Goal: Task Accomplishment & Management: Manage account settings

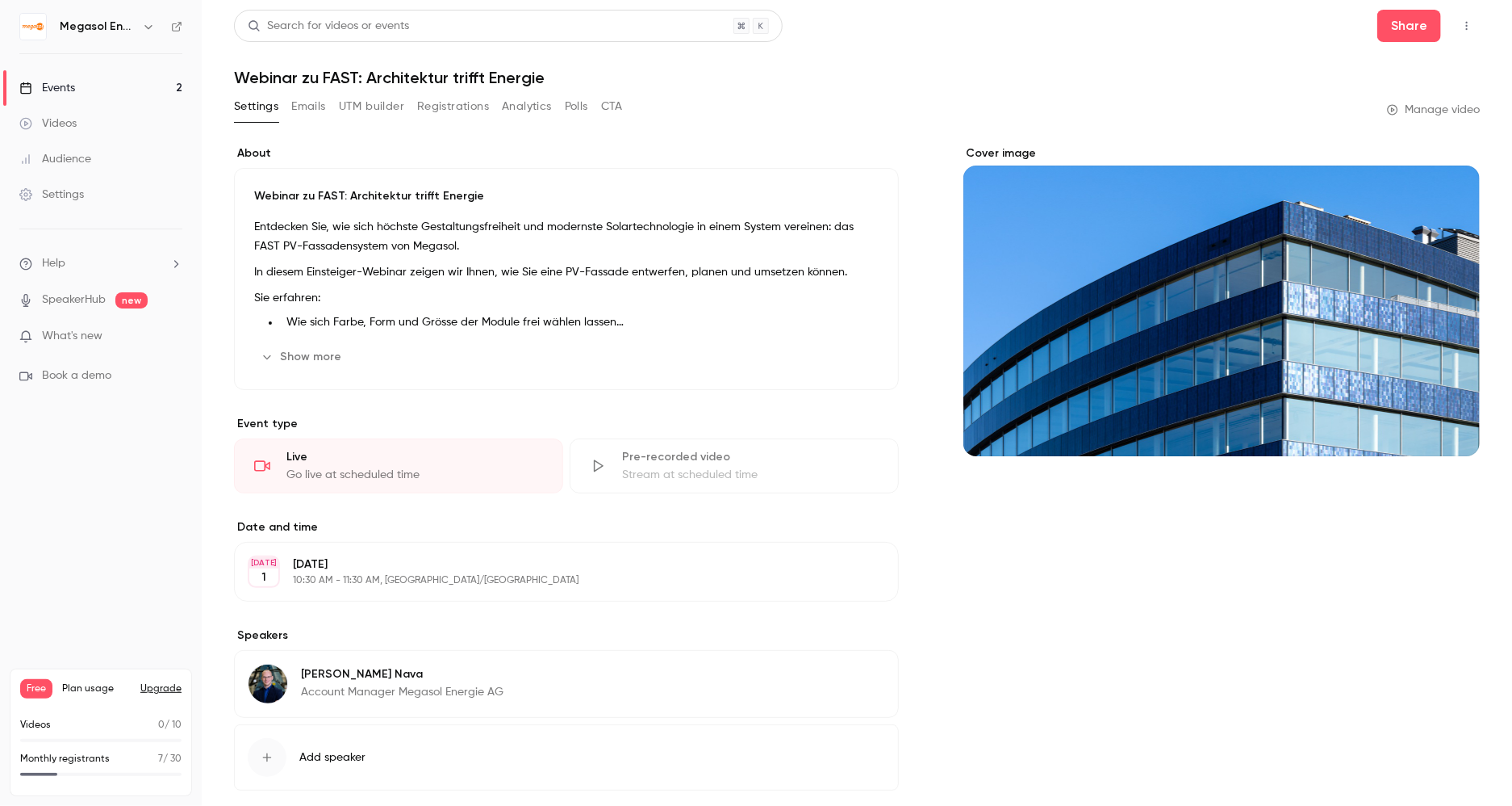
click at [94, 75] on link "Events 2" at bounding box center [100, 88] width 202 height 35
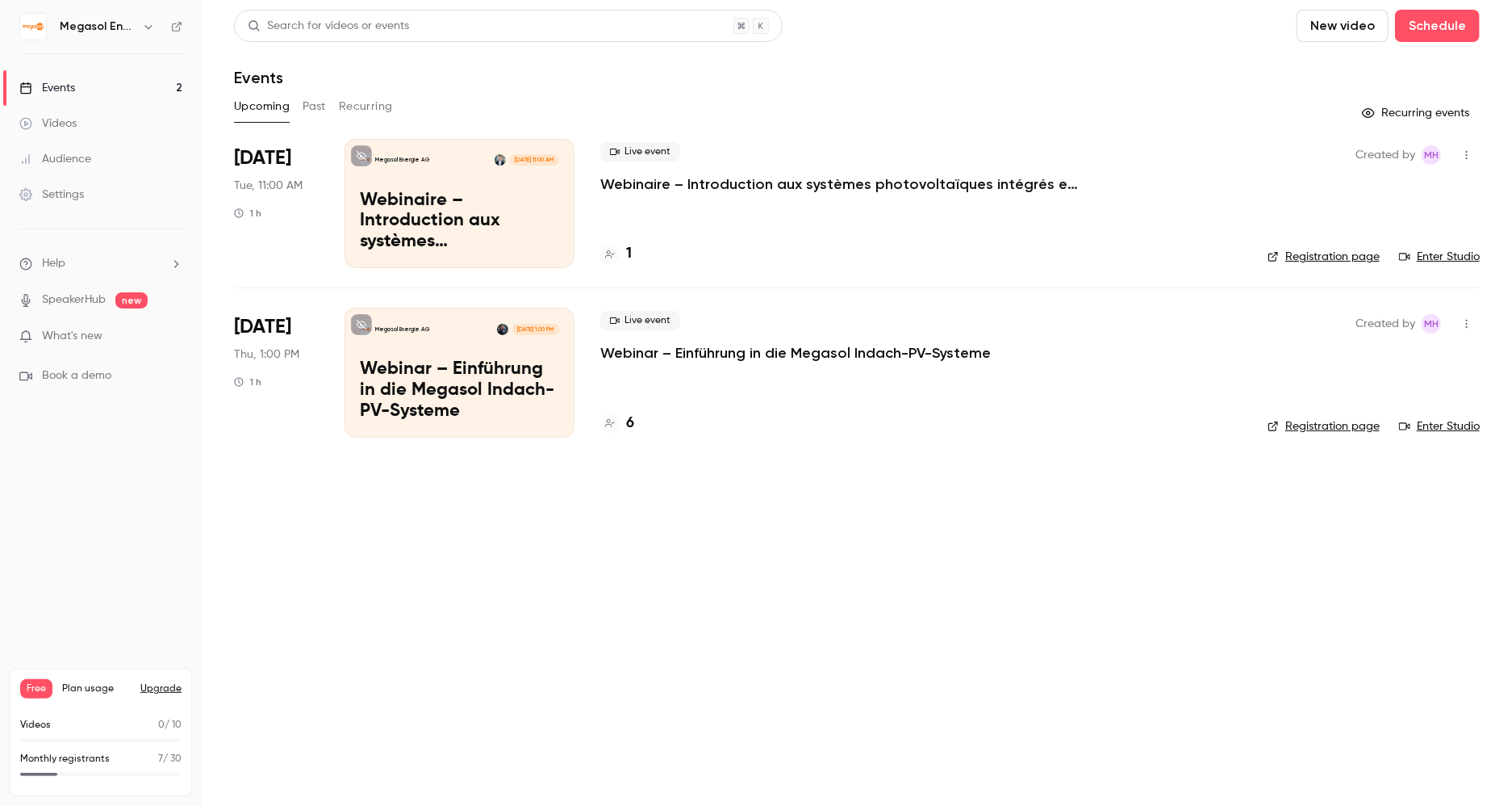
click at [470, 387] on p "Webinar – Einführung in die Megasol Indach-PV-Systeme" at bounding box center [459, 391] width 199 height 62
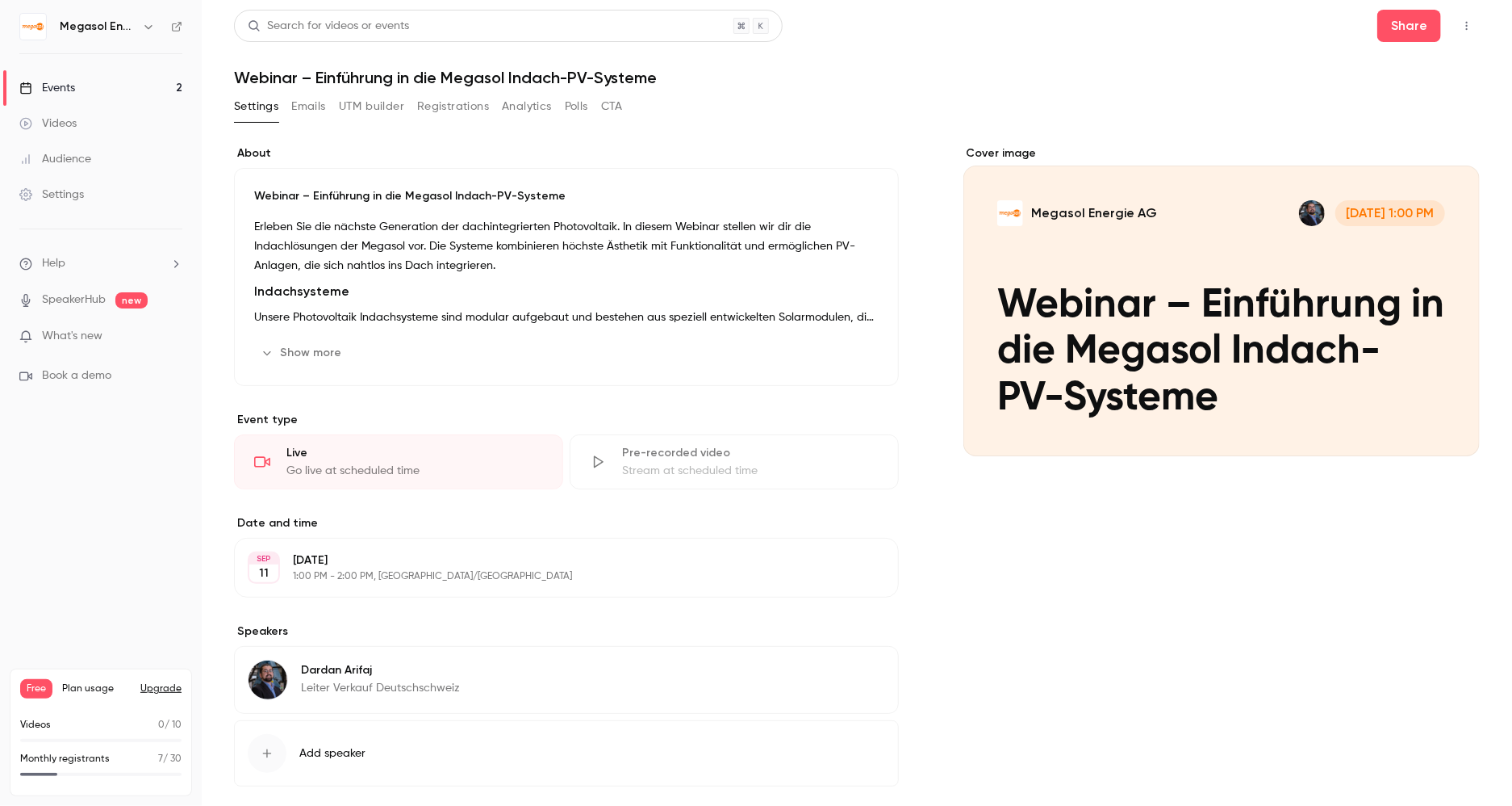
click at [445, 97] on button "Registrations" at bounding box center [453, 106] width 72 height 26
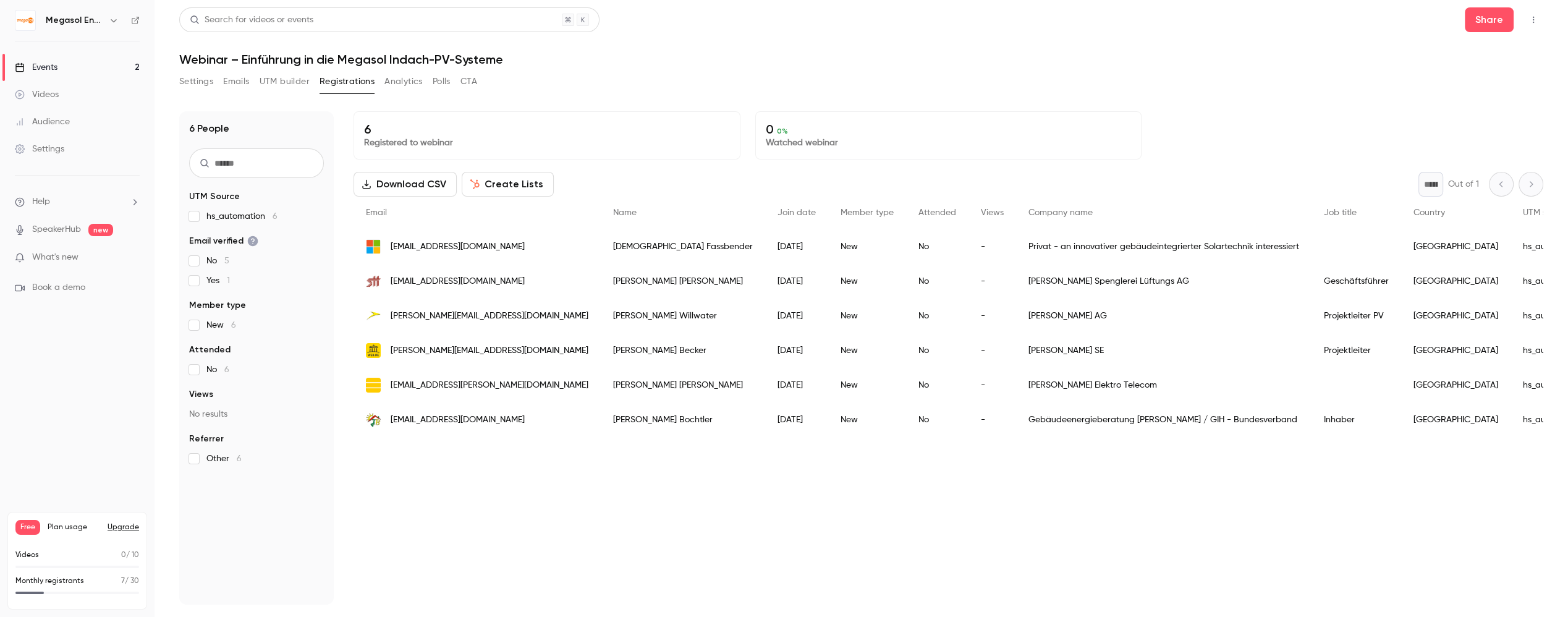
click at [65, 68] on link "Events 2" at bounding box center [77, 67] width 154 height 27
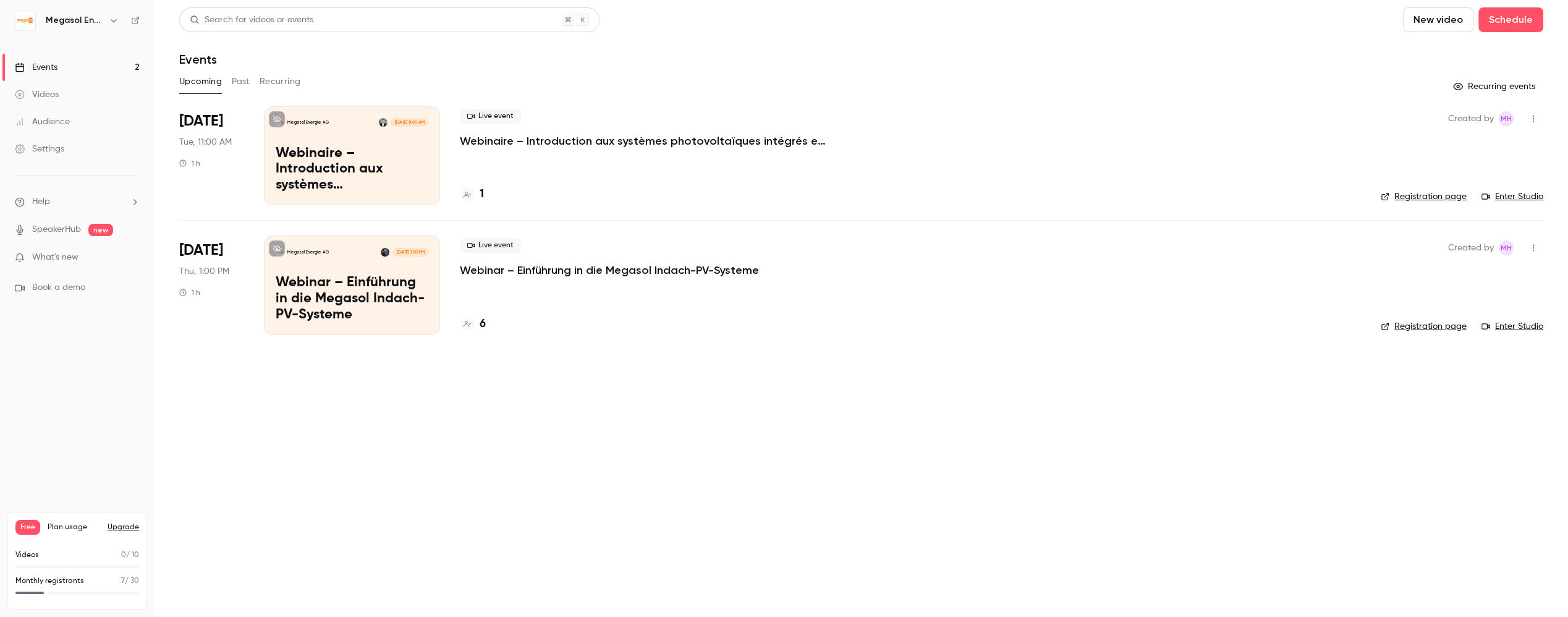
click at [367, 171] on p "Webinaire – Introduction aux systèmes photovoltaïques intégrés en toiture Megas…" at bounding box center [352, 170] width 152 height 47
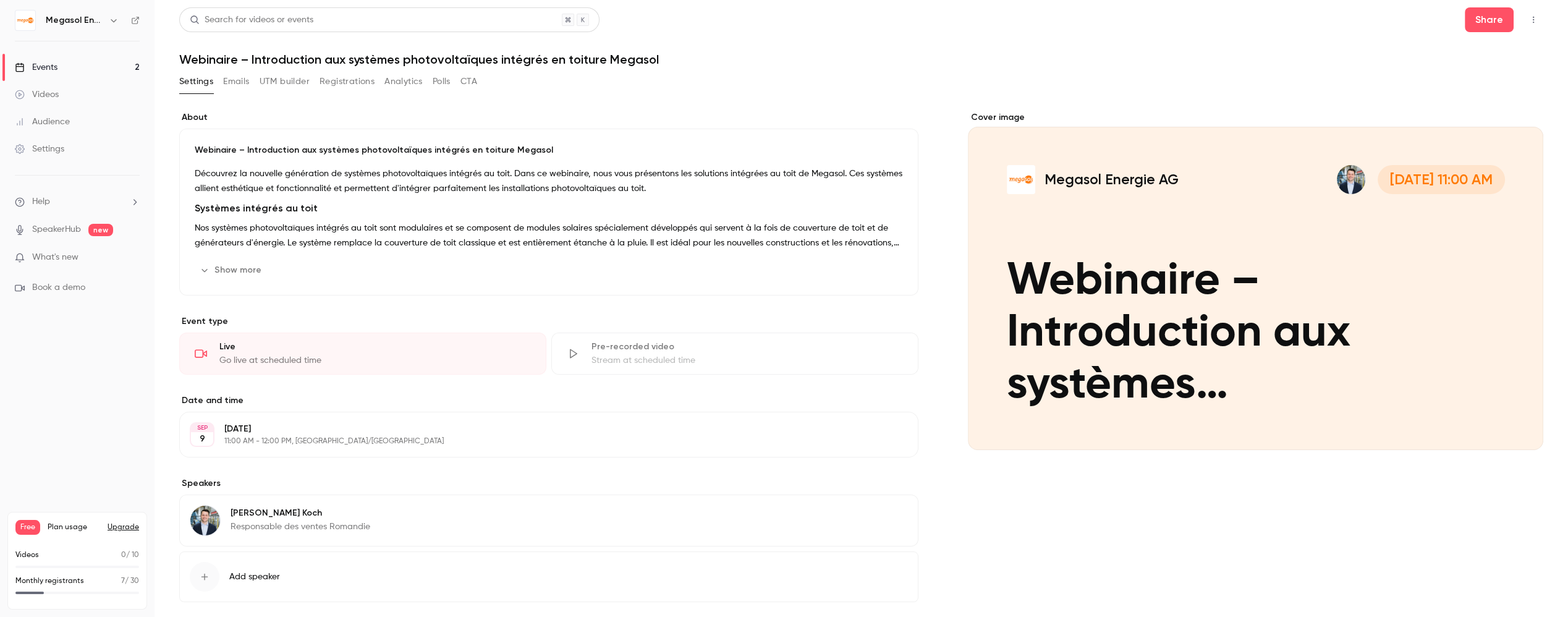
click at [37, 3] on nav "Megasol Energie AG Events 2 Videos Audience Settings Help SpeakerHub new What's…" at bounding box center [77, 308] width 154 height 617
